Goal: Information Seeking & Learning: Learn about a topic

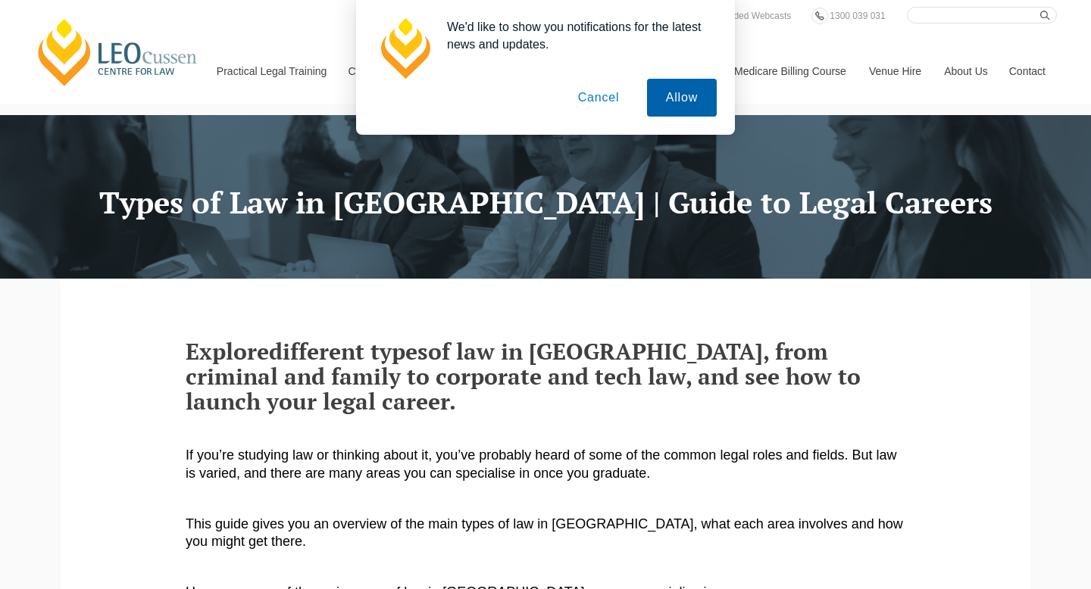
click at [674, 99] on button "Allow" at bounding box center [682, 98] width 70 height 38
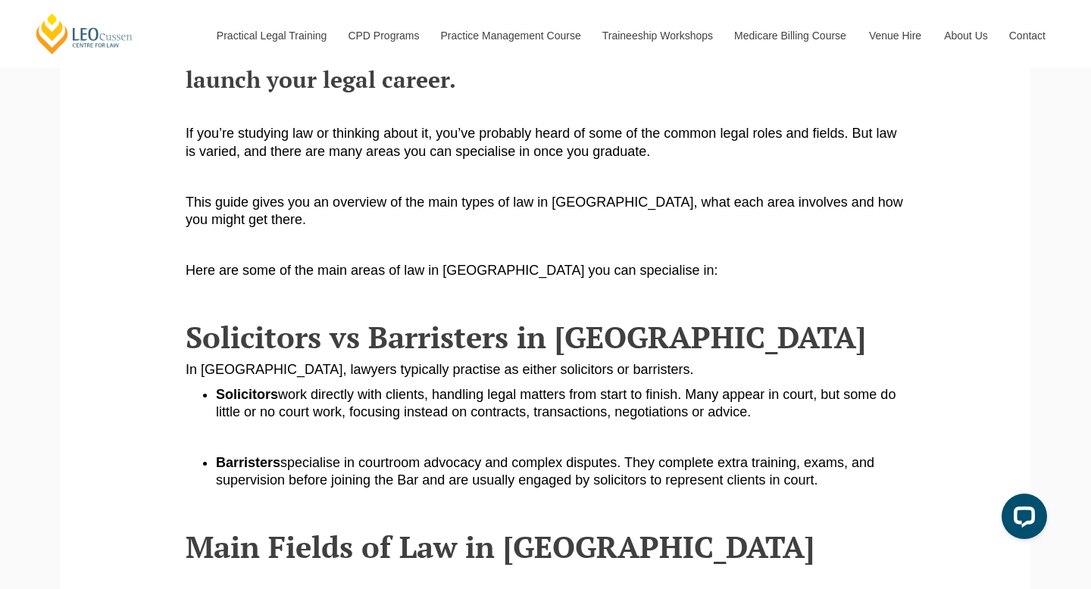
scroll to position [323, 0]
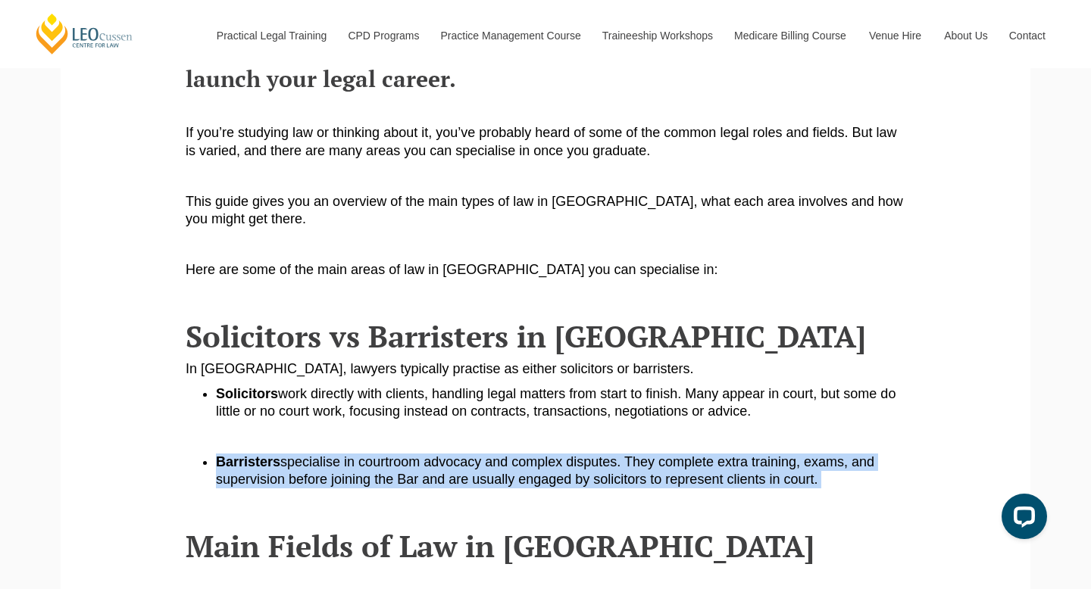
drag, startPoint x: 780, startPoint y: 458, endPoint x: 780, endPoint y: 429, distance: 28.8
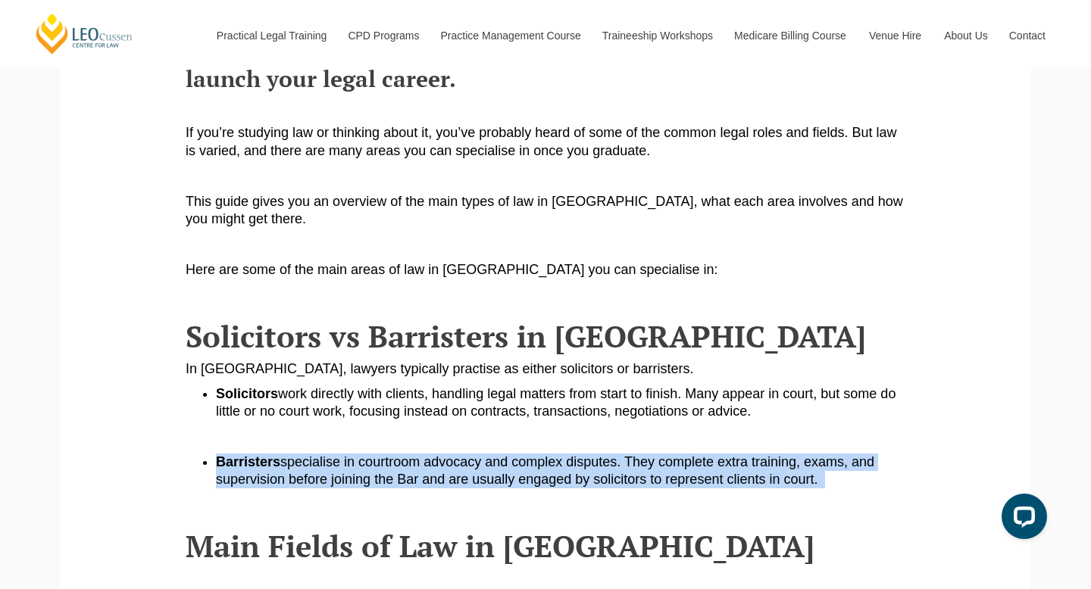
click at [806, 454] on span "specialise in courtroom advocacy and complex disputes. They complete extra trai…" at bounding box center [545, 470] width 658 height 33
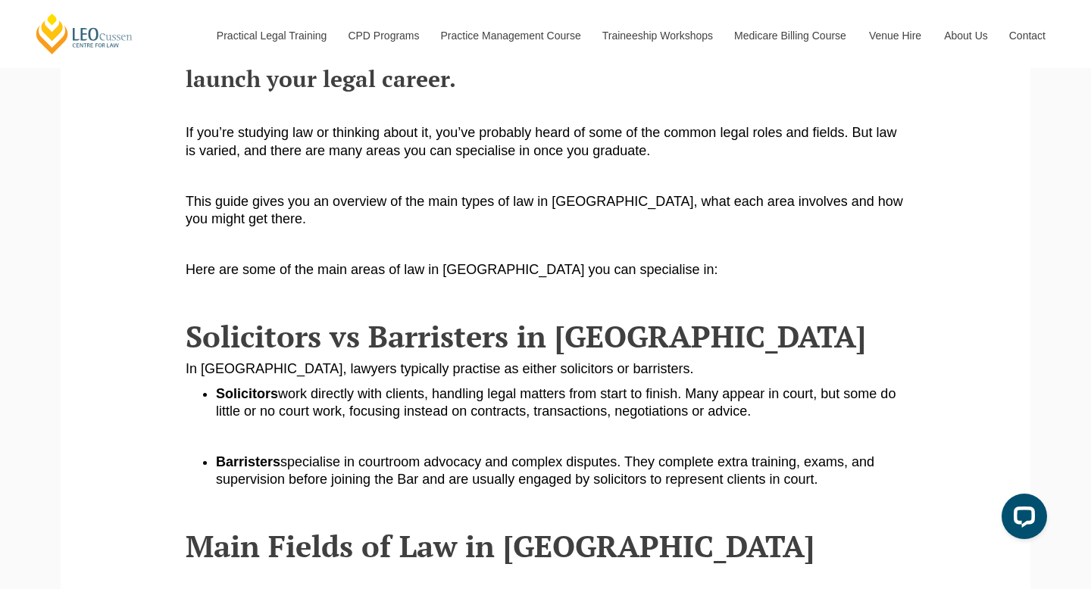
click at [813, 467] on li "Barristers specialise in courtroom advocacy and complex disputes. They complete…" at bounding box center [560, 472] width 689 height 36
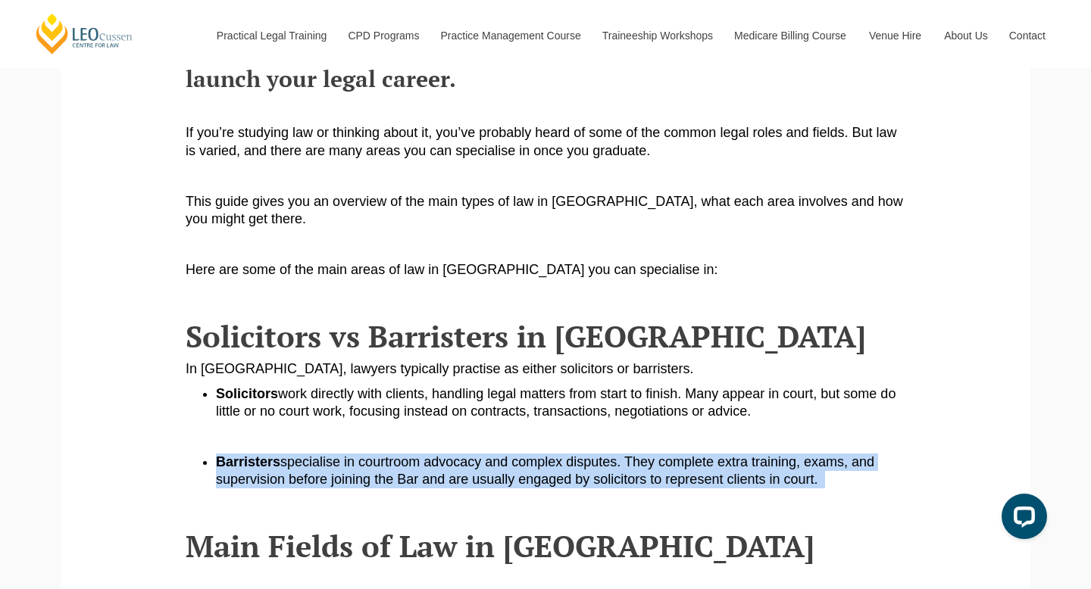
click at [813, 467] on li "Barristers specialise in courtroom advocacy and complex disputes. They complete…" at bounding box center [560, 472] width 689 height 36
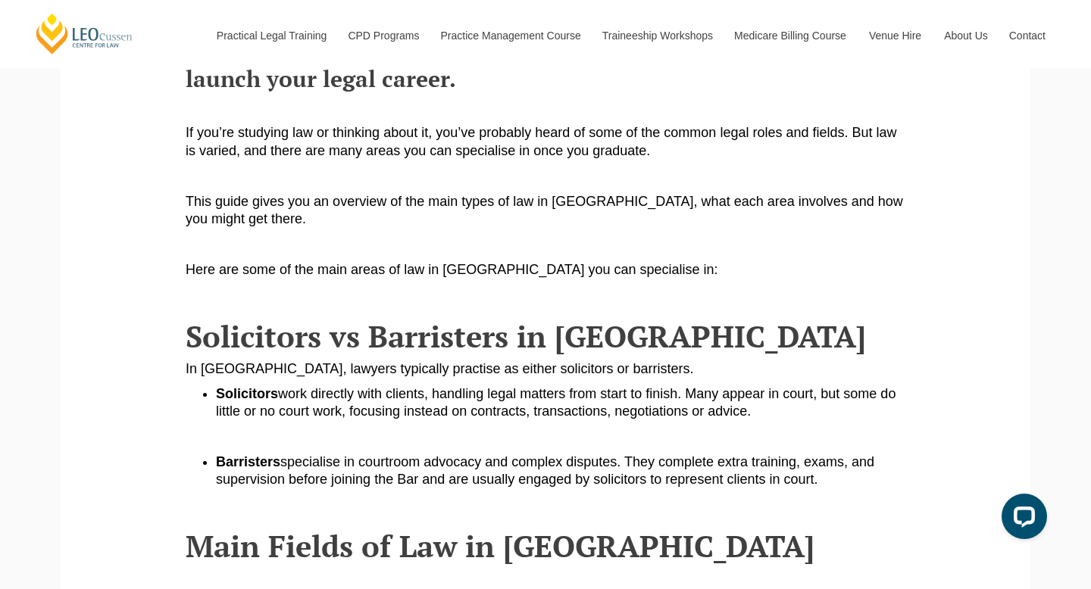
click at [765, 467] on span "specialise in courtroom advocacy and complex disputes. They complete extra trai…" at bounding box center [545, 470] width 658 height 33
click at [764, 467] on span "specialise in courtroom advocacy and complex disputes. They complete extra trai…" at bounding box center [545, 470] width 658 height 33
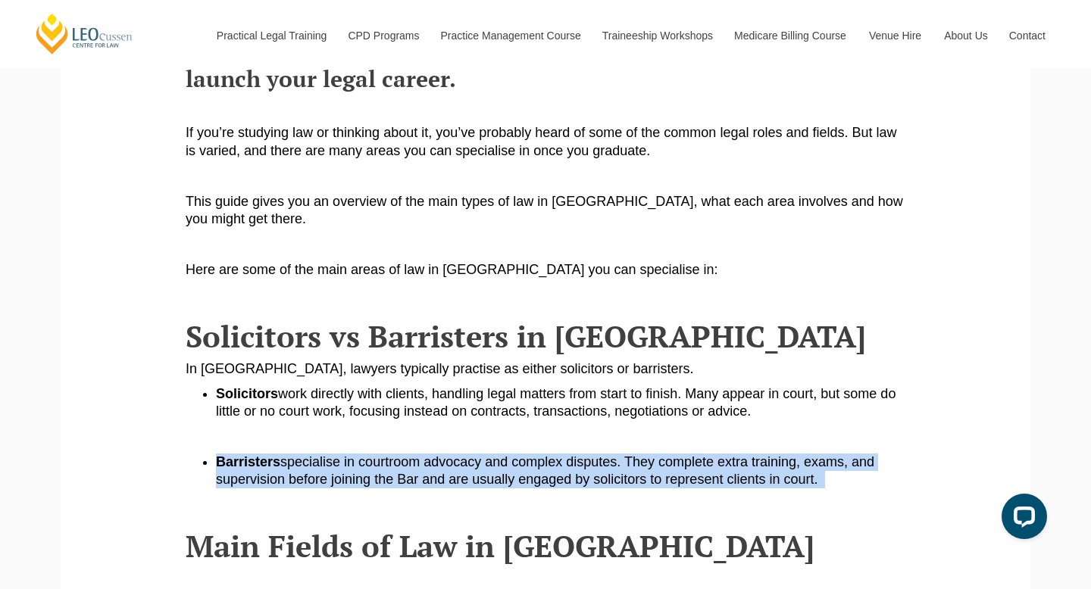
click at [764, 467] on span "specialise in courtroom advocacy and complex disputes. They complete extra trai…" at bounding box center [545, 470] width 658 height 33
click at [792, 467] on li "Barristers specialise in courtroom advocacy and complex disputes. They complete…" at bounding box center [560, 472] width 689 height 36
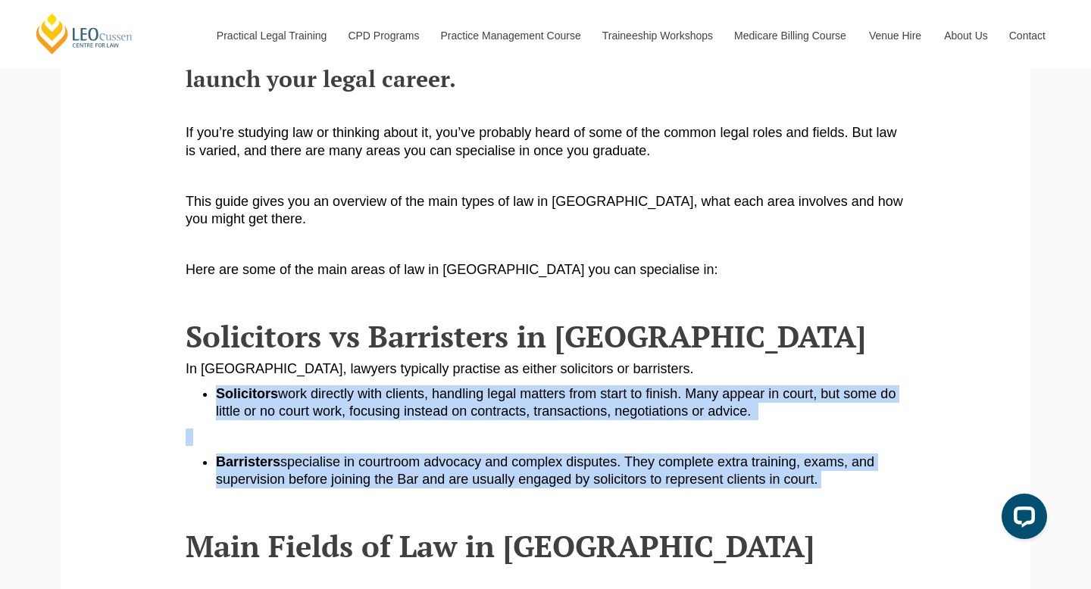
drag, startPoint x: 797, startPoint y: 467, endPoint x: 801, endPoint y: 367, distance: 100.1
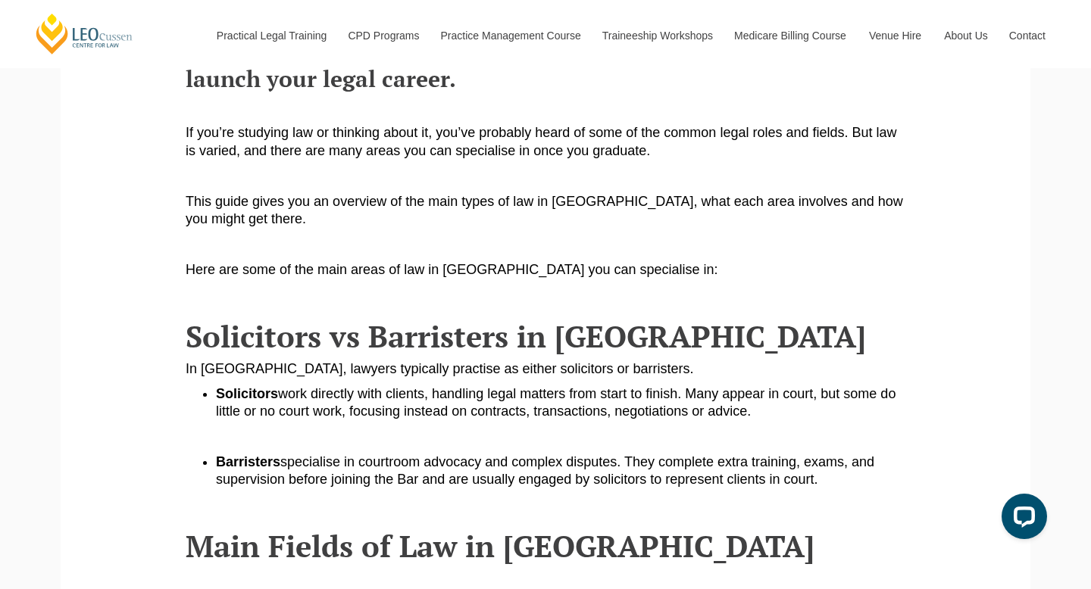
click at [801, 386] on span "work directly with clients, handling legal matters from start to finish. Many a…" at bounding box center [555, 402] width 679 height 33
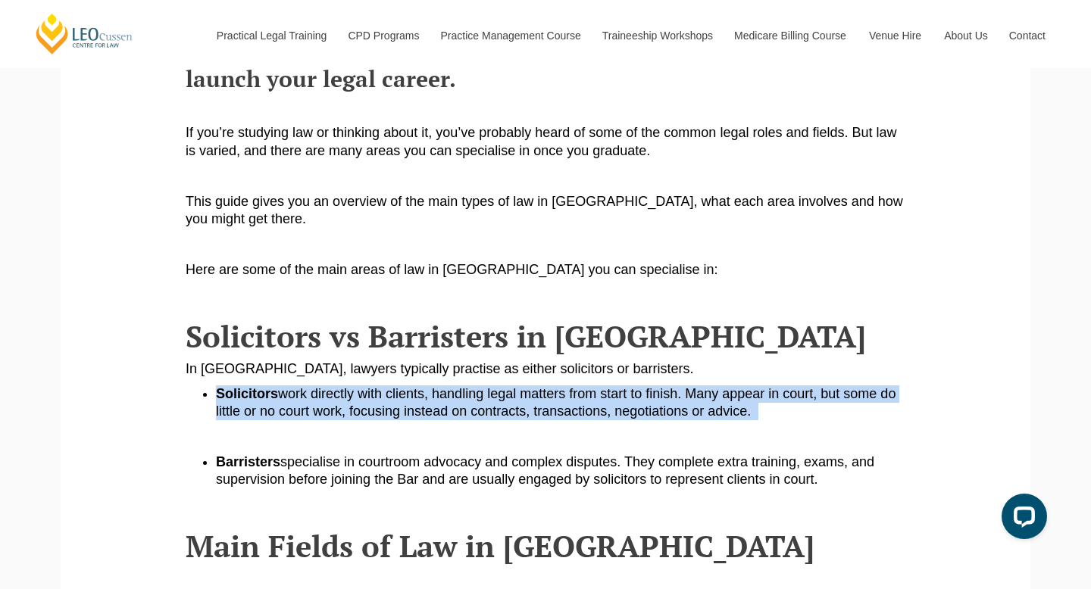
click at [801, 386] on span "work directly with clients, handling legal matters from start to finish. Many a…" at bounding box center [555, 402] width 679 height 33
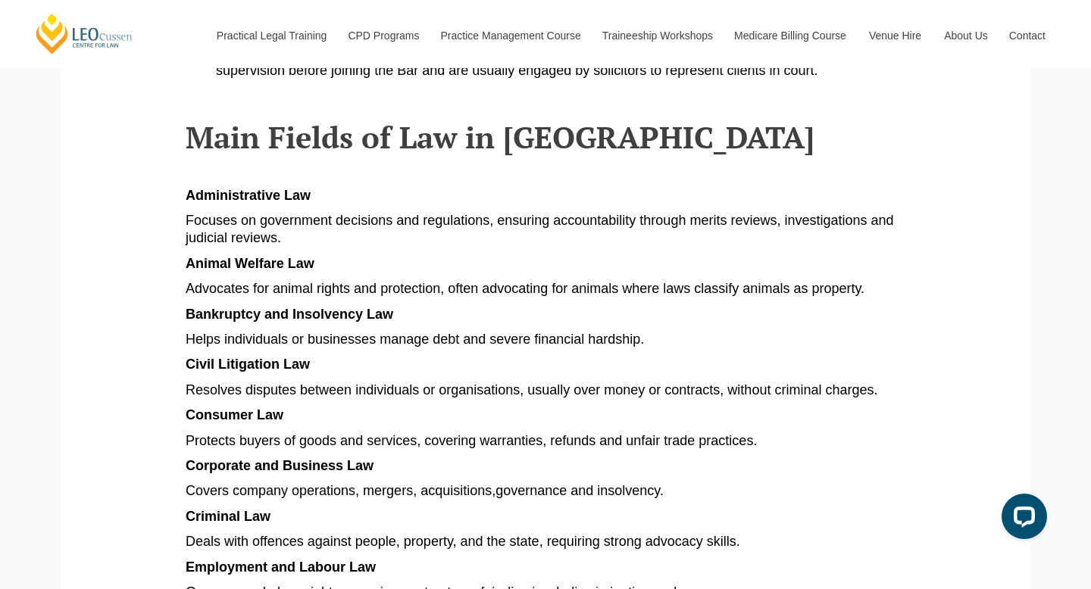
scroll to position [733, 0]
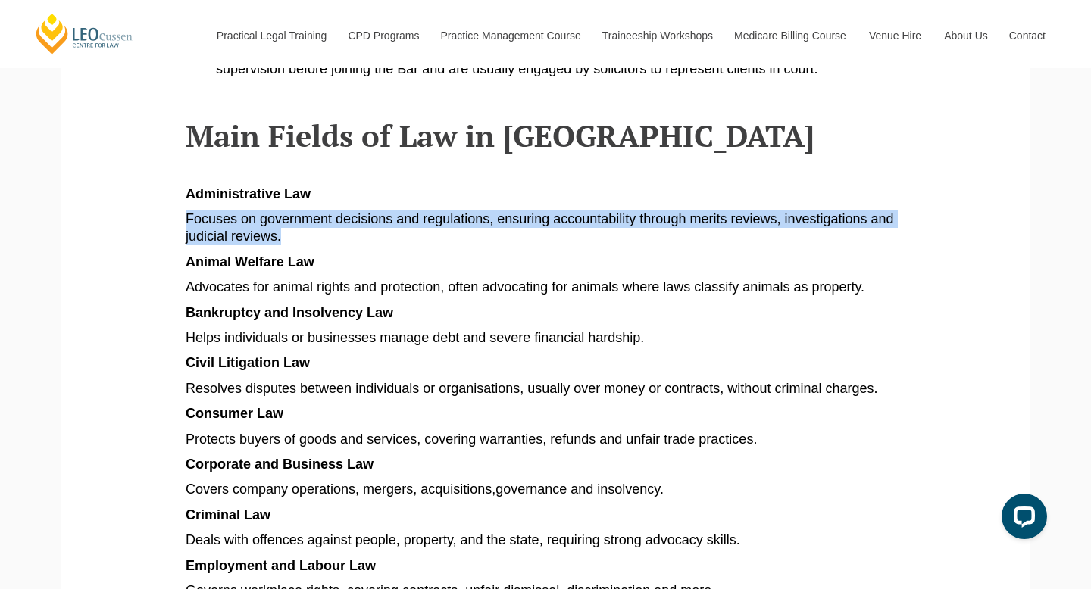
drag, startPoint x: 826, startPoint y: 218, endPoint x: 823, endPoint y: 186, distance: 32.0
click at [823, 186] on article "Explore different types of law in [GEOGRAPHIC_DATA], from criminal and family t…" at bounding box center [546, 582] width 720 height 1953
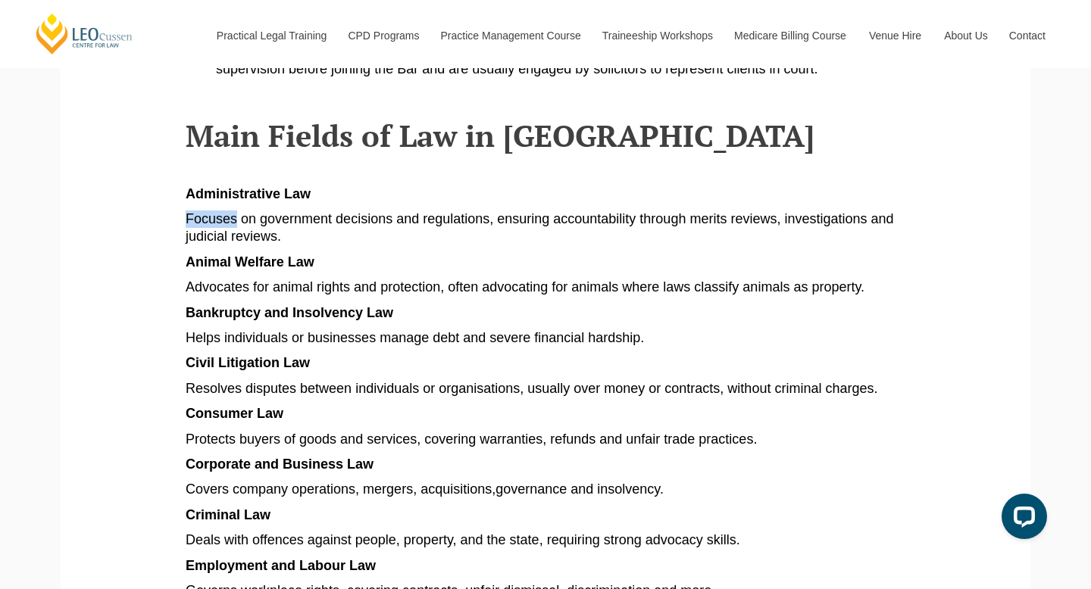
click at [823, 186] on article "Explore different types of law in [GEOGRAPHIC_DATA], from criminal and family t…" at bounding box center [546, 582] width 720 height 1953
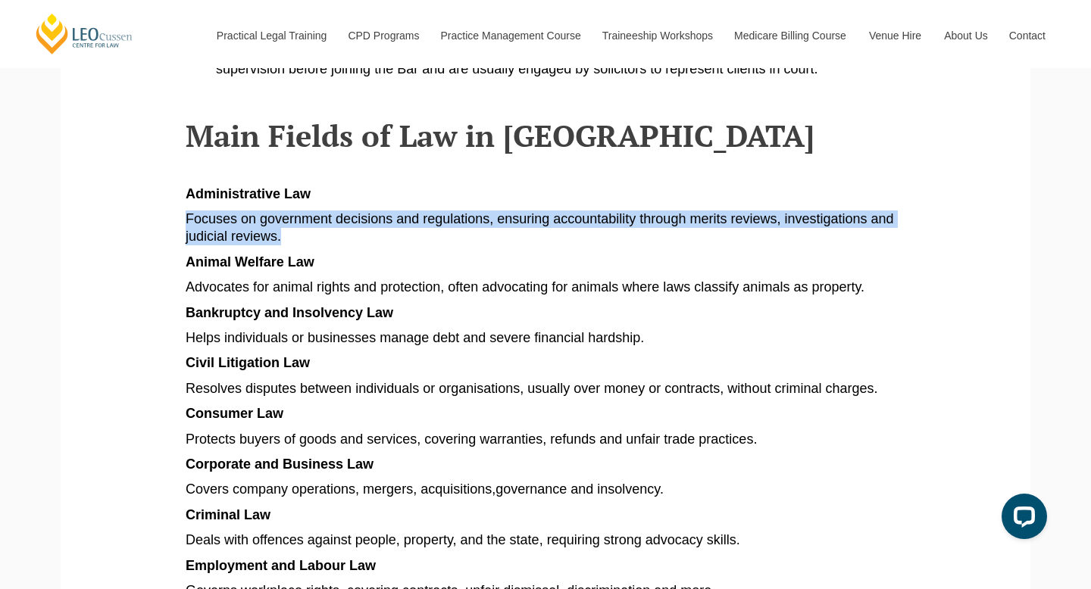
click at [823, 186] on article "Explore different types of law in [GEOGRAPHIC_DATA], from criminal and family t…" at bounding box center [546, 582] width 720 height 1953
click at [822, 213] on p "Focuses on government decisions and regulations, ensuring accountability throug…" at bounding box center [546, 229] width 720 height 36
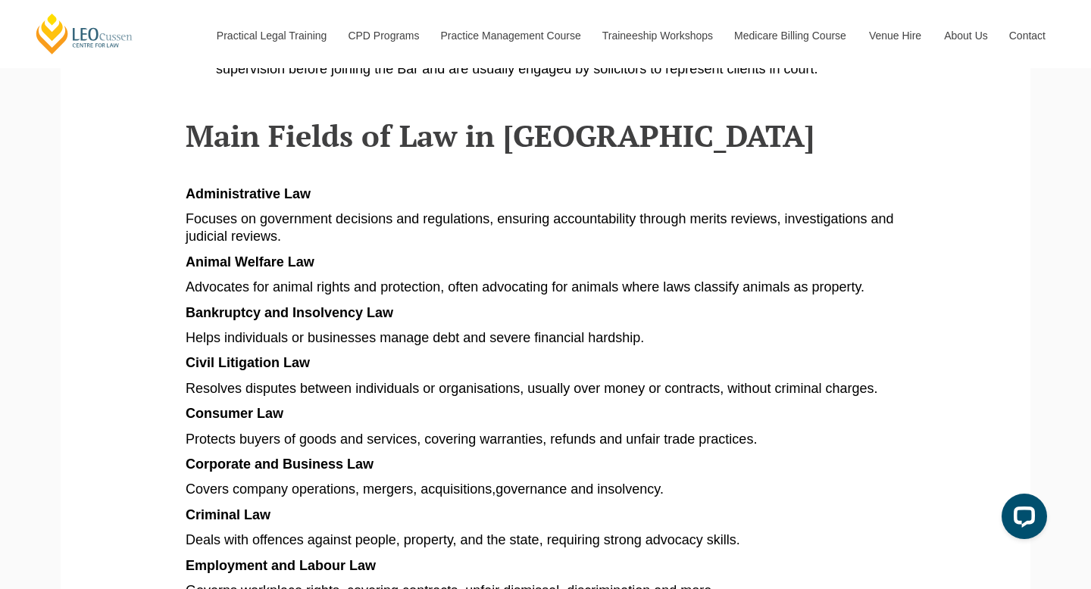
click at [822, 213] on p "Focuses on government decisions and regulations, ensuring accountability throug…" at bounding box center [546, 229] width 720 height 36
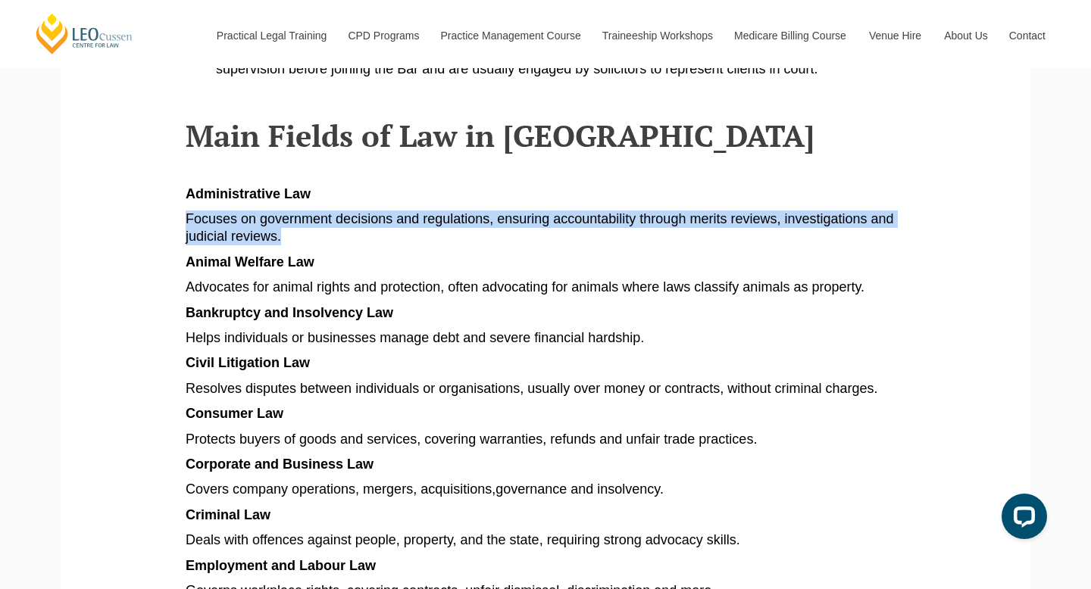
click at [822, 213] on p "Focuses on government decisions and regulations, ensuring accountability throug…" at bounding box center [546, 229] width 720 height 36
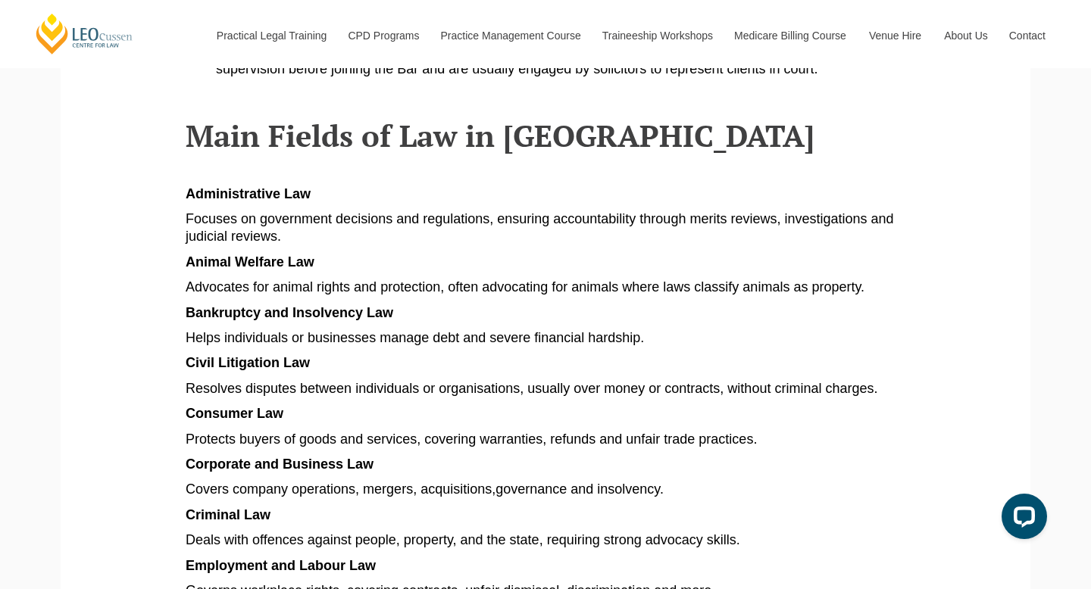
click at [879, 221] on p "Focuses on government decisions and regulations, ensuring accountability throug…" at bounding box center [546, 229] width 720 height 36
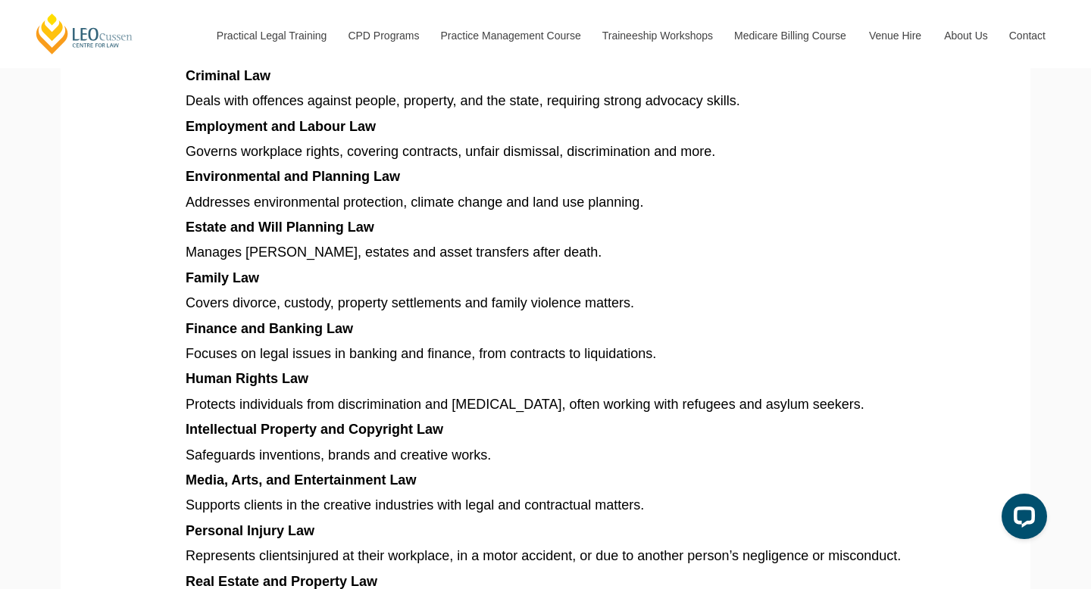
scroll to position [1175, 0]
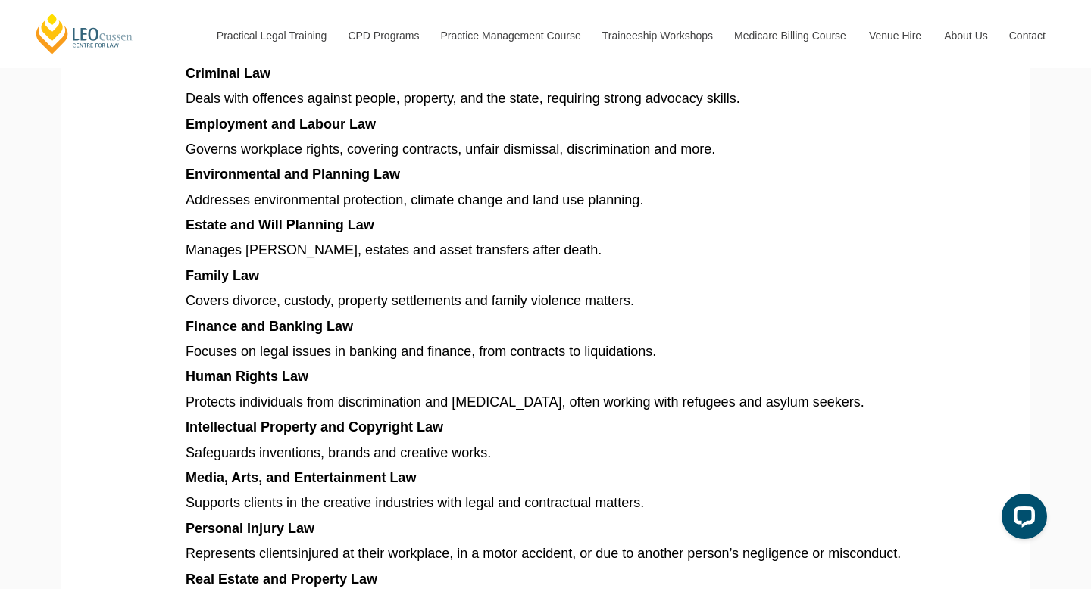
click at [910, 233] on section "Explore different types of law in [GEOGRAPHIC_DATA], from criminal and family t…" at bounding box center [545, 137] width 947 height 2067
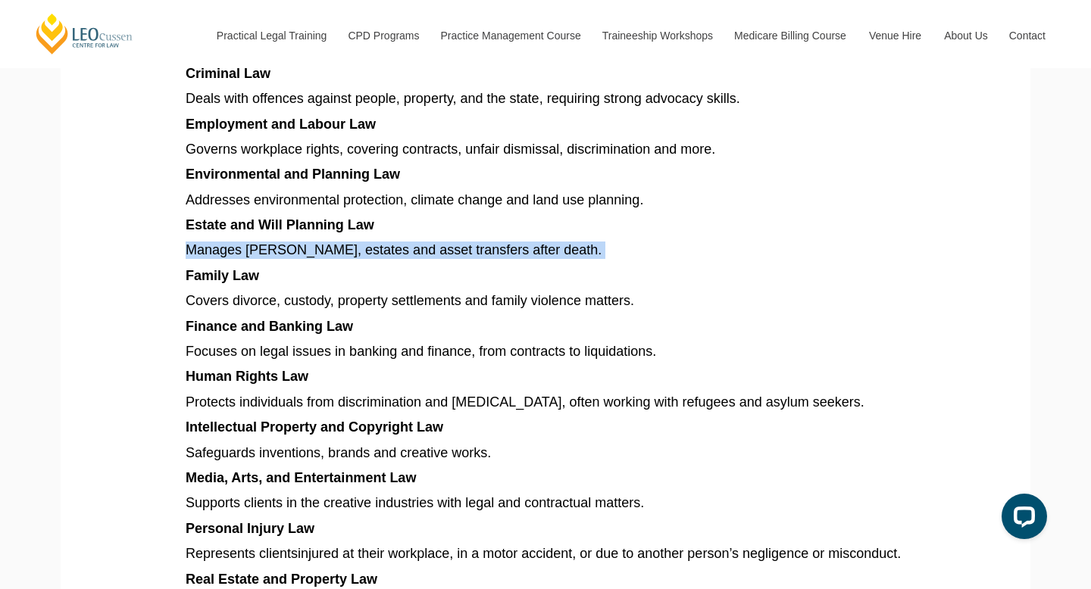
click at [910, 233] on section "Explore different types of law in [GEOGRAPHIC_DATA], from criminal and family t…" at bounding box center [545, 137] width 947 height 2067
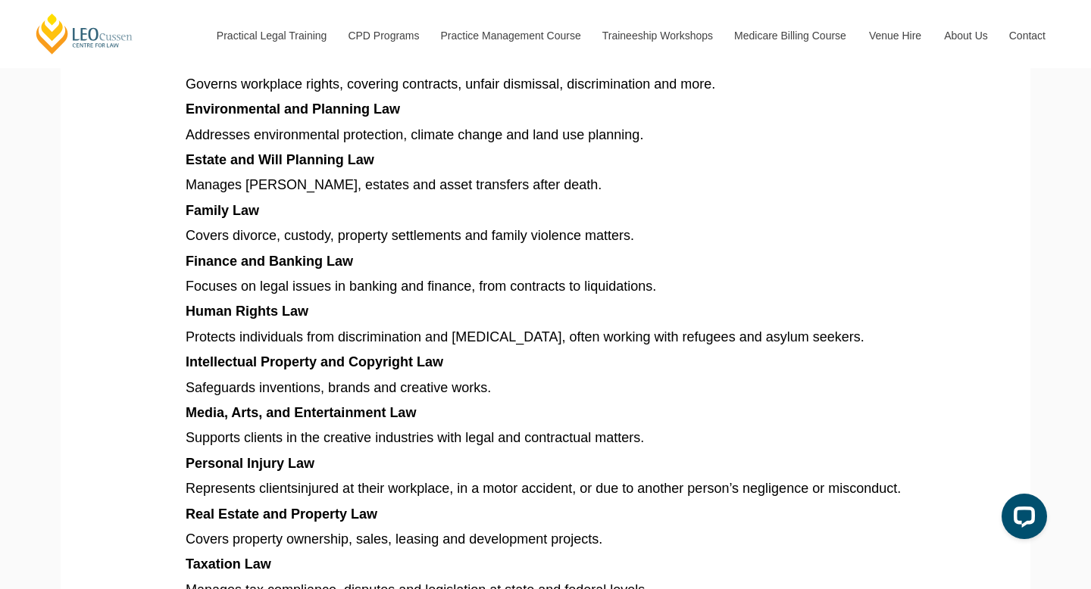
click at [910, 233] on section "Explore different types of law in [GEOGRAPHIC_DATA], from criminal and family t…" at bounding box center [545, 72] width 947 height 2067
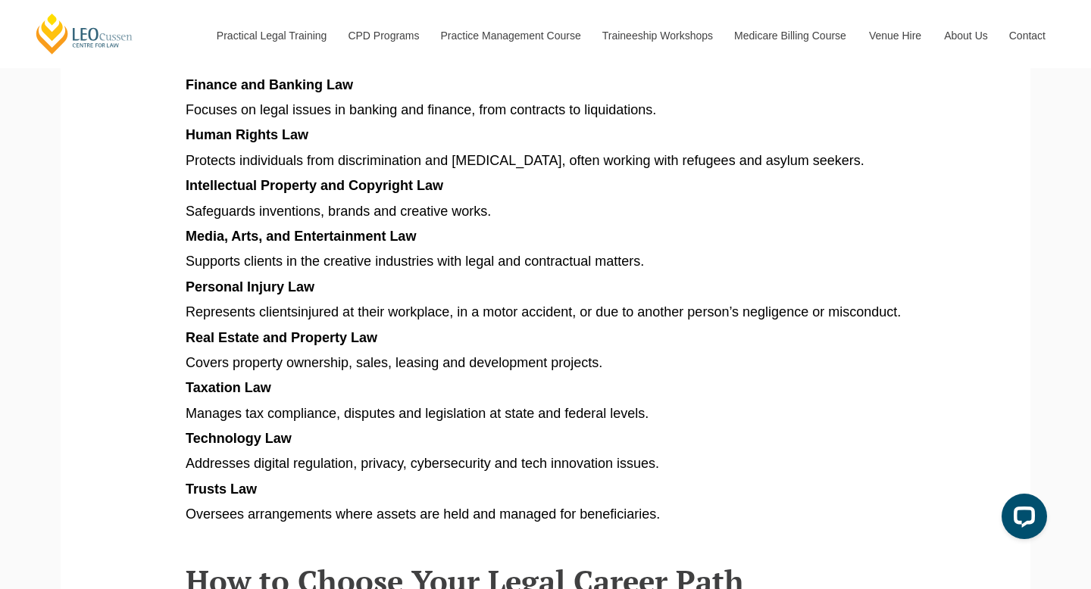
scroll to position [1418, 0]
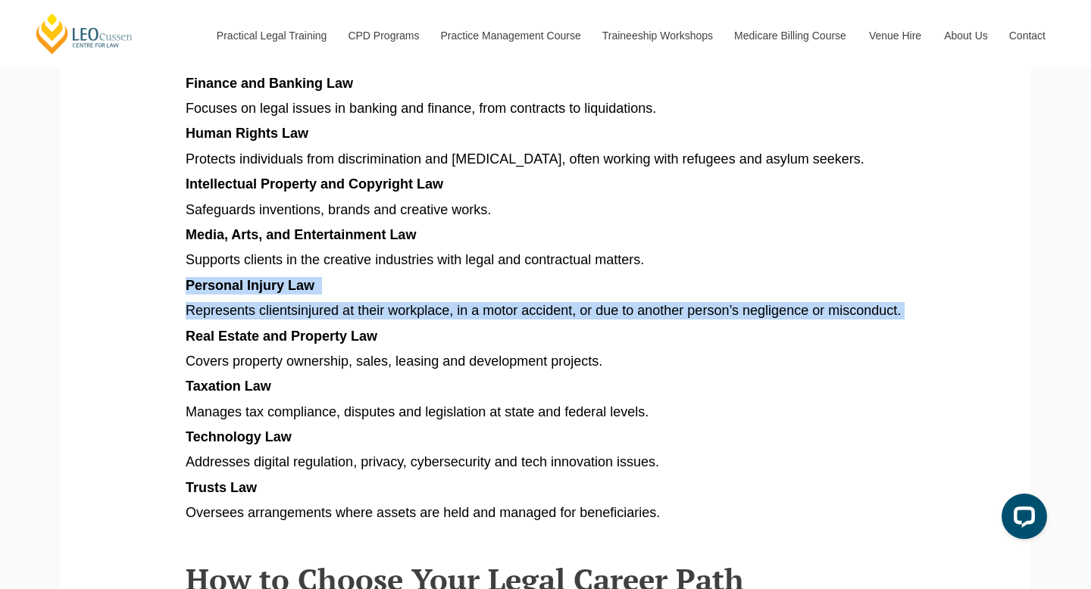
drag, startPoint x: 897, startPoint y: 246, endPoint x: 910, endPoint y: 298, distance: 54.0
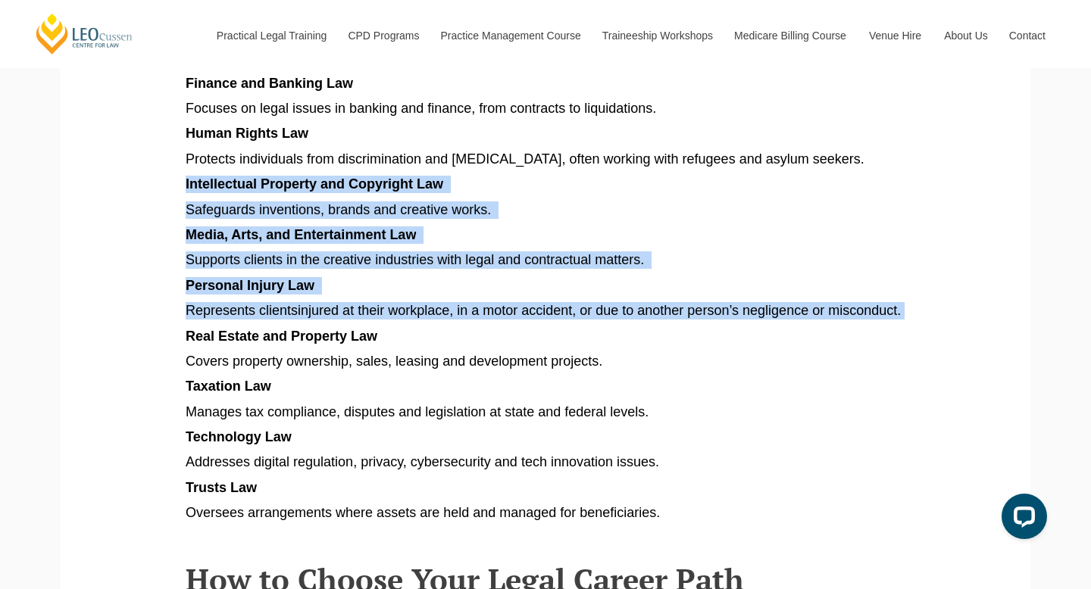
drag, startPoint x: 910, startPoint y: 298, endPoint x: 910, endPoint y: 158, distance: 140.9
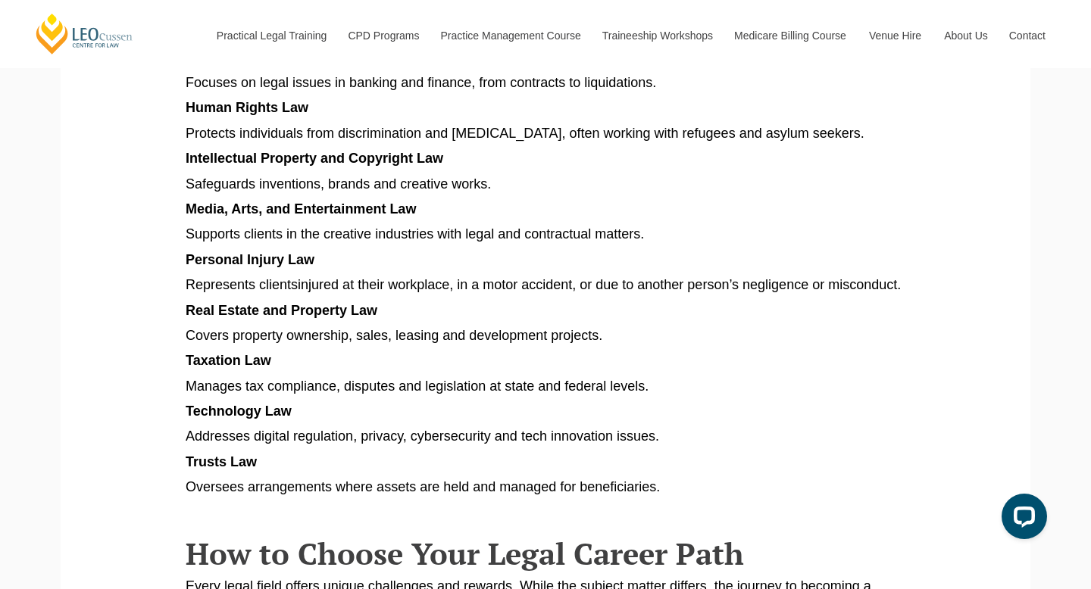
scroll to position [1454, 0]
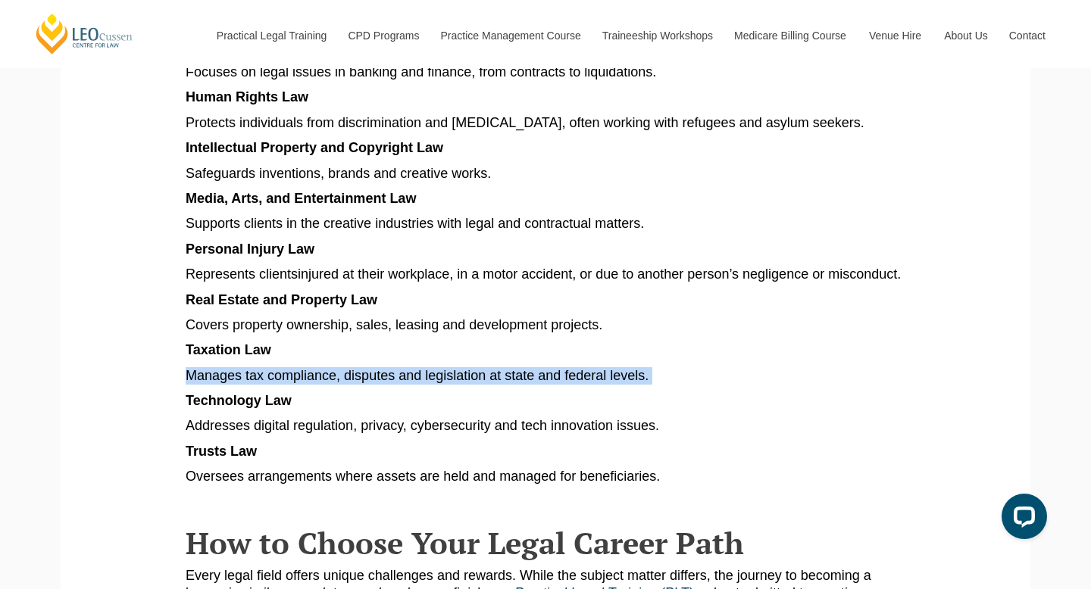
drag, startPoint x: 817, startPoint y: 346, endPoint x: 823, endPoint y: 362, distance: 17.0
click at [823, 367] on p "Manages tax compliance, disputes and legislation at state and federal levels." at bounding box center [546, 375] width 720 height 17
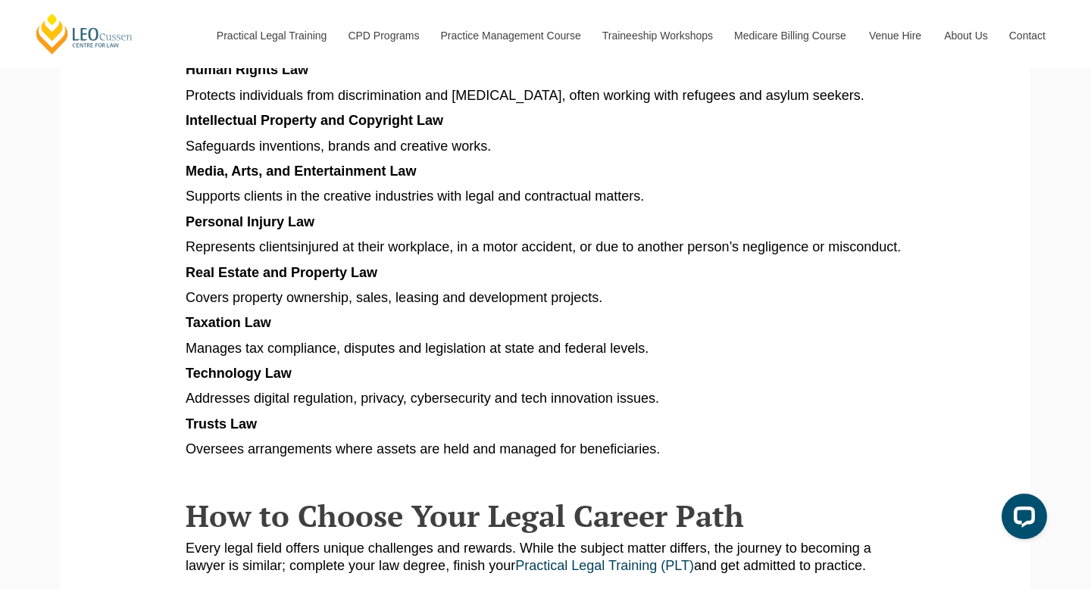
scroll to position [1498, 0]
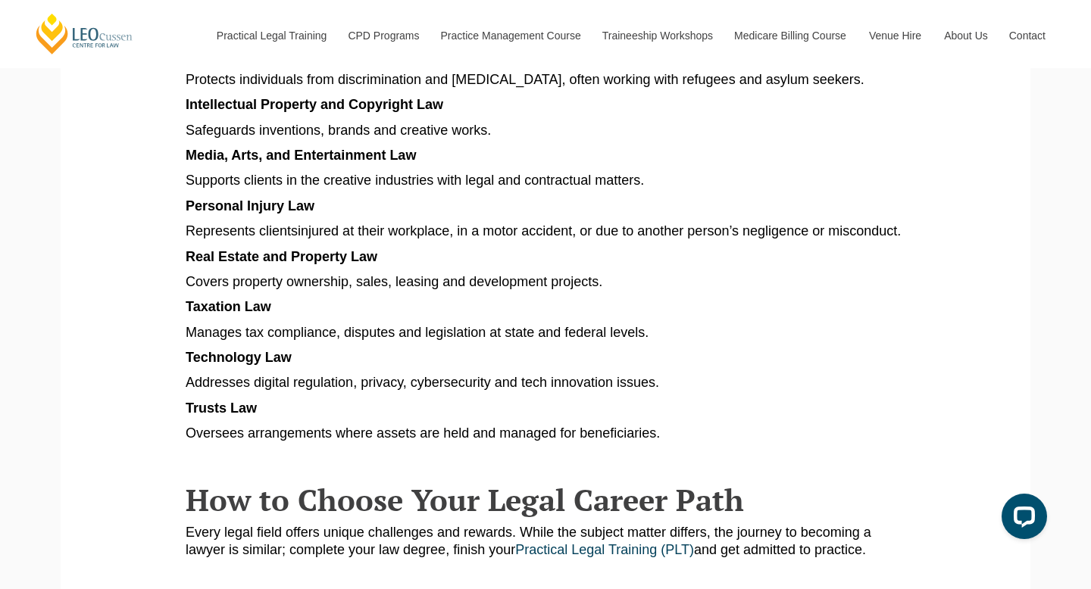
click at [748, 400] on p "Trusts Law" at bounding box center [546, 408] width 720 height 17
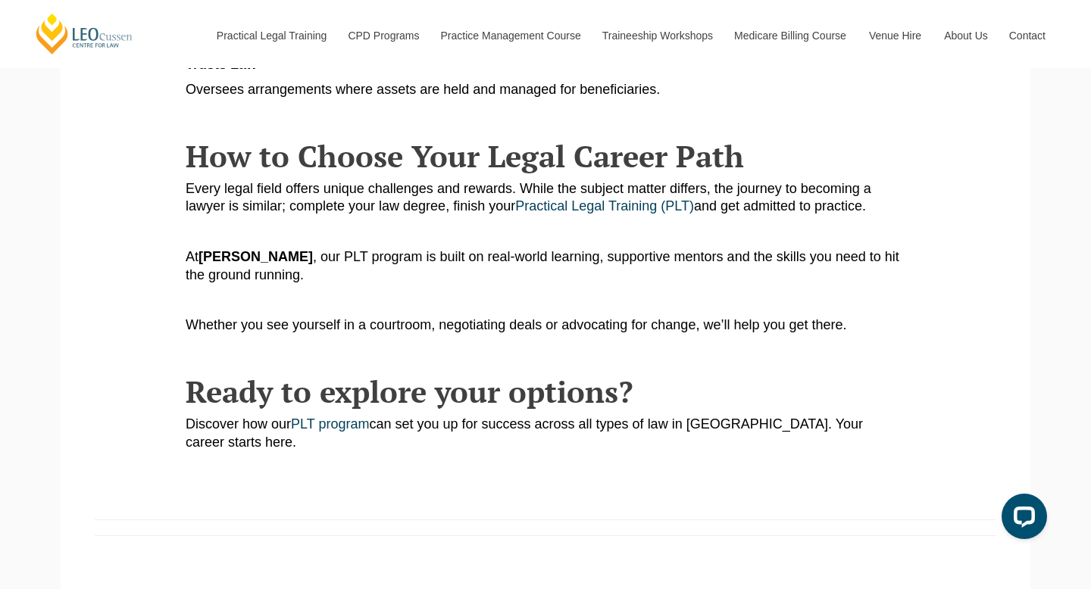
scroll to position [1842, 0]
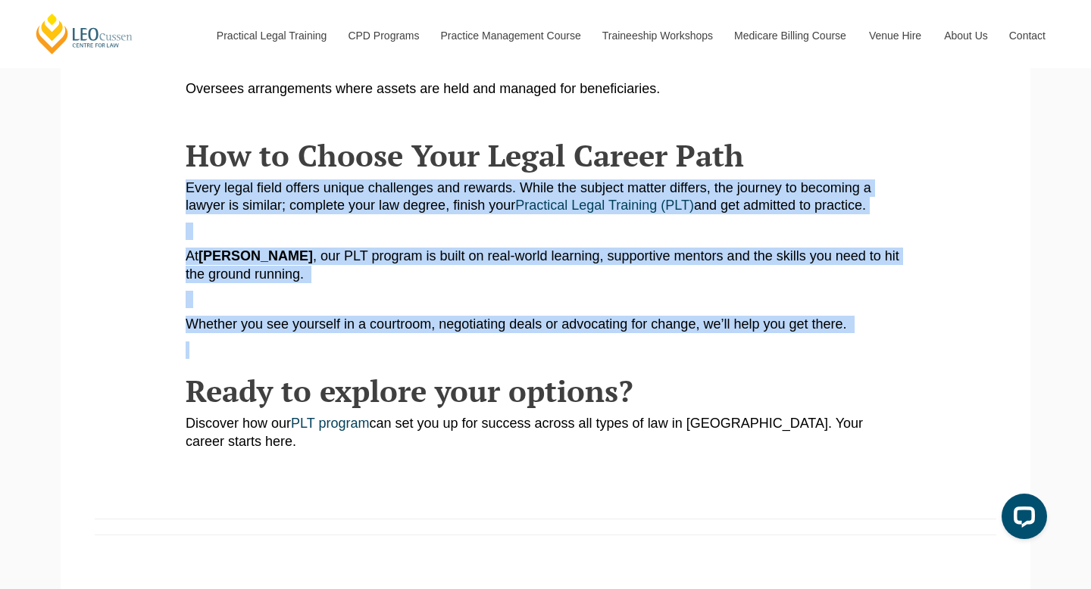
drag, startPoint x: 751, startPoint y: 334, endPoint x: 785, endPoint y: 147, distance: 190.0
click at [785, 147] on h2 "How to Choose Your Legal Career Path" at bounding box center [546, 155] width 720 height 33
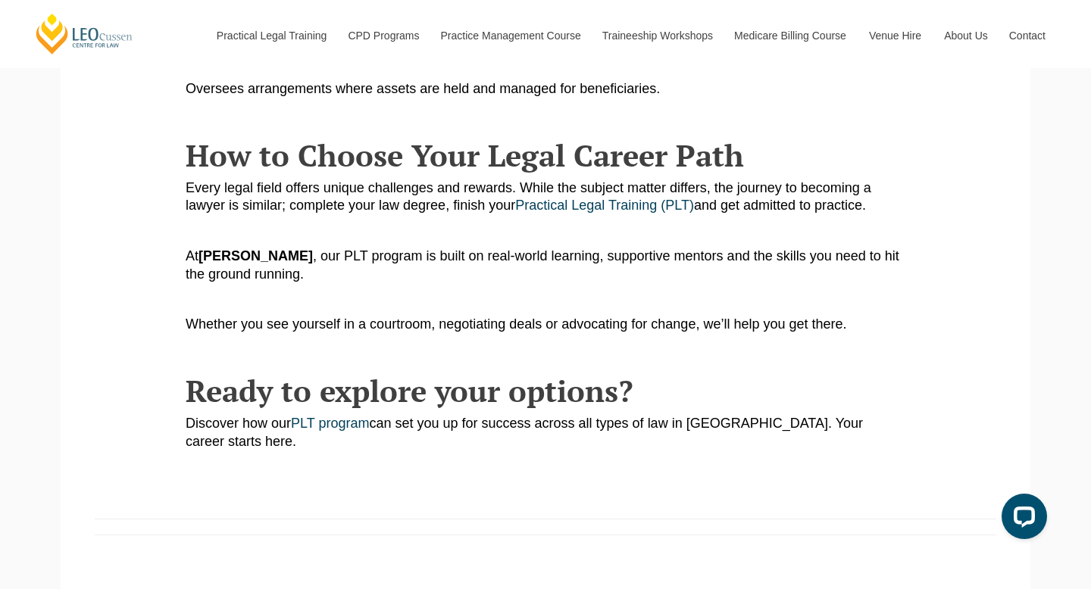
click at [785, 180] on span "Every legal field offers unique challenges and rewards. While the subject matte…" at bounding box center [529, 196] width 686 height 33
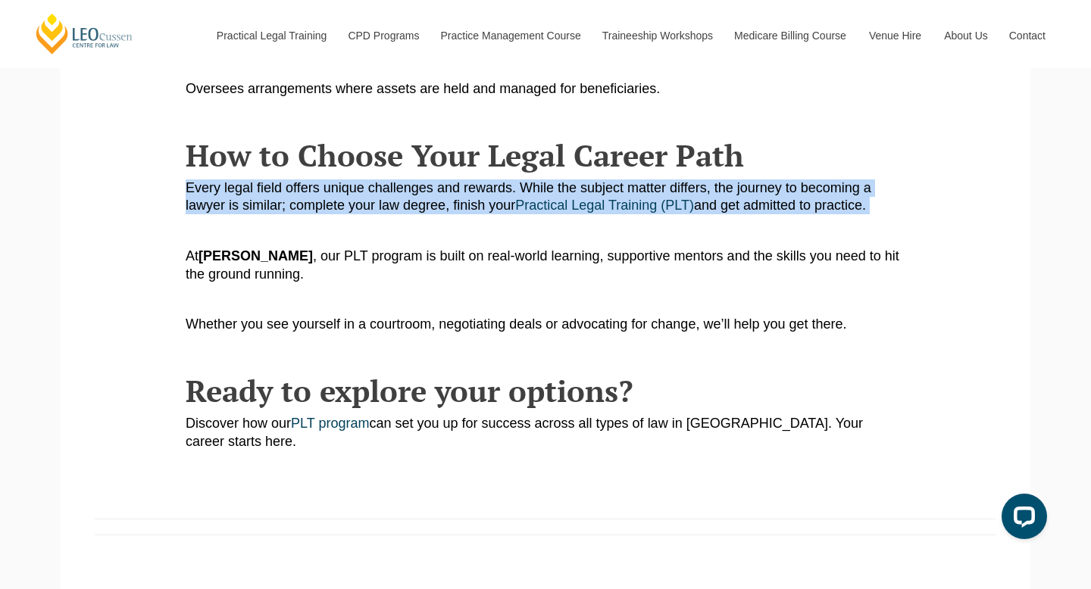
click at [785, 180] on span "Every legal field offers unique challenges and rewards. While the subject matte…" at bounding box center [529, 196] width 686 height 33
click at [832, 195] on p "Every legal field offers unique challenges and rewards. While the subject matte…" at bounding box center [546, 198] width 720 height 36
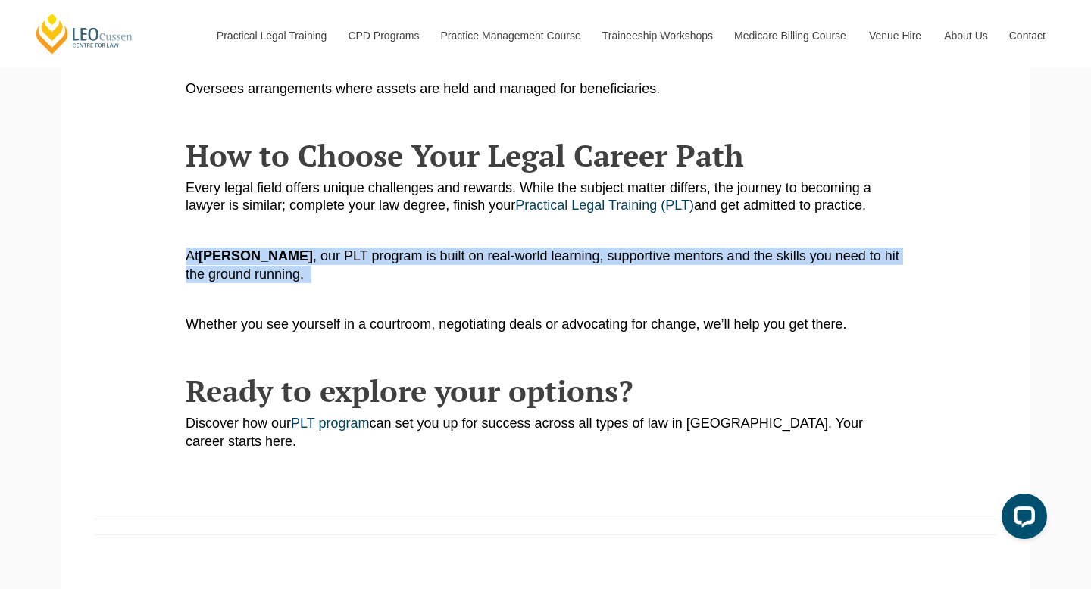
drag, startPoint x: 788, startPoint y: 270, endPoint x: 776, endPoint y: 217, distance: 55.1
click at [776, 223] on p at bounding box center [546, 231] width 720 height 17
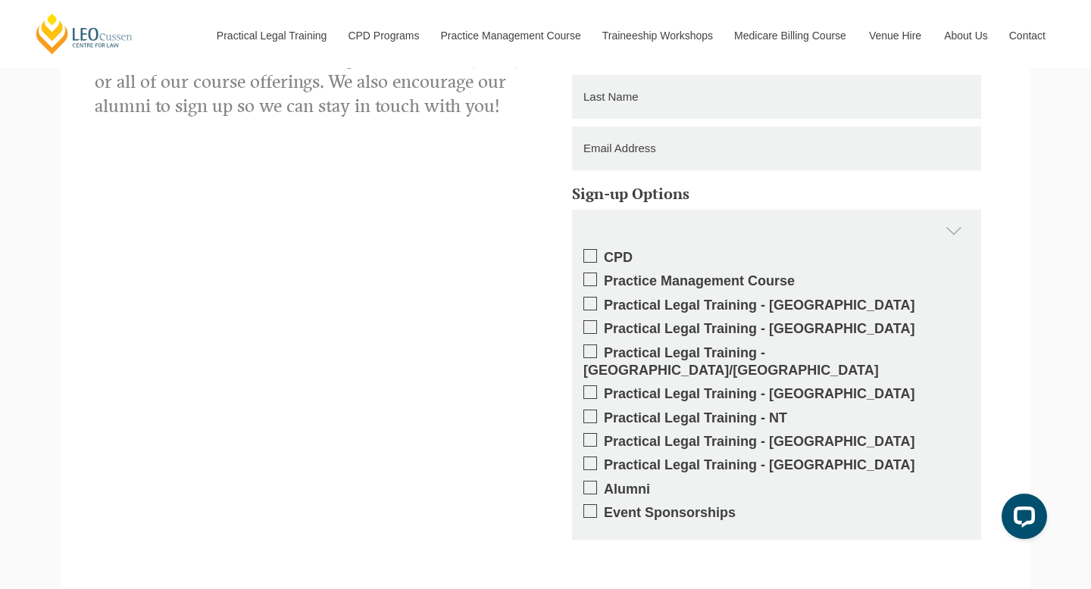
scroll to position [2862, 0]
